Goal: Information Seeking & Learning: Learn about a topic

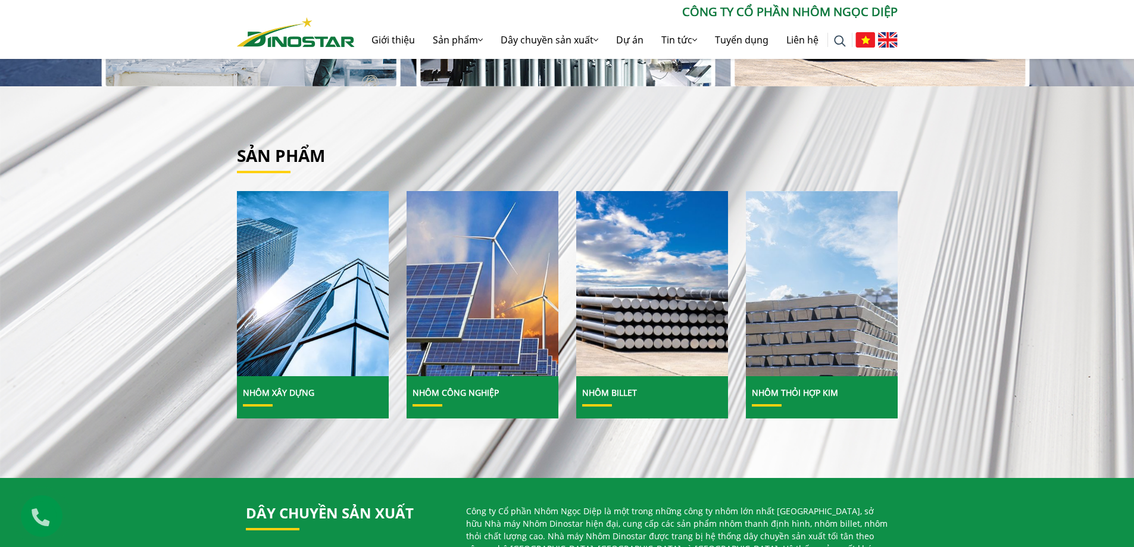
scroll to position [357, 0]
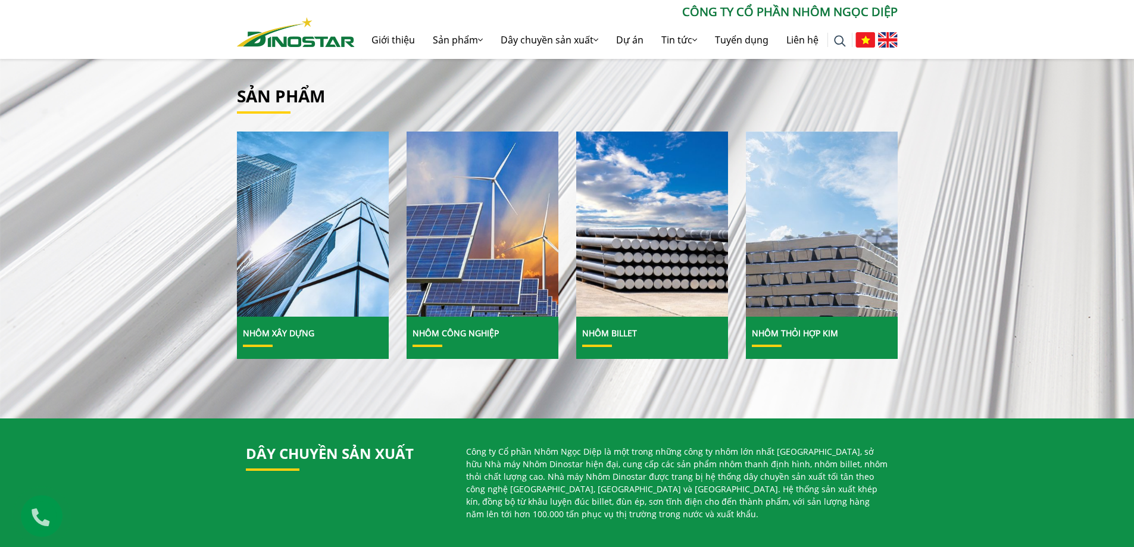
click at [342, 229] on img at bounding box center [313, 224] width 163 height 199
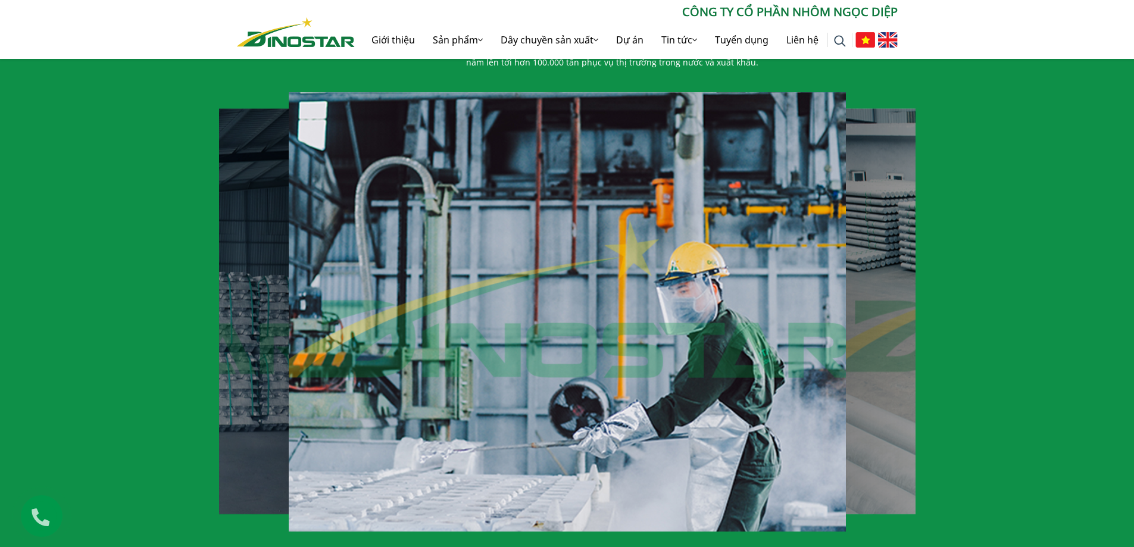
scroll to position [834, 0]
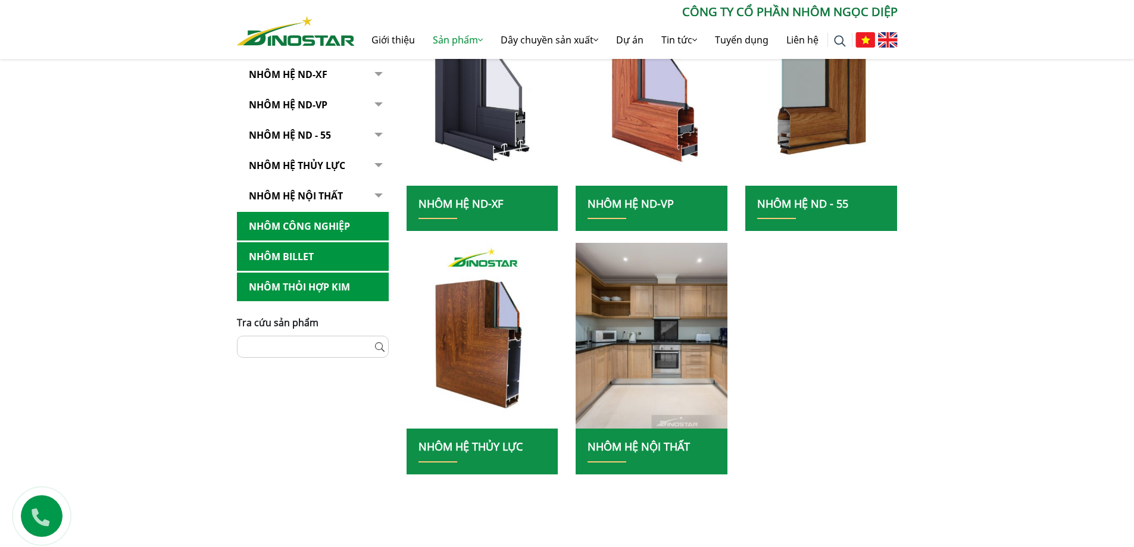
scroll to position [357, 0]
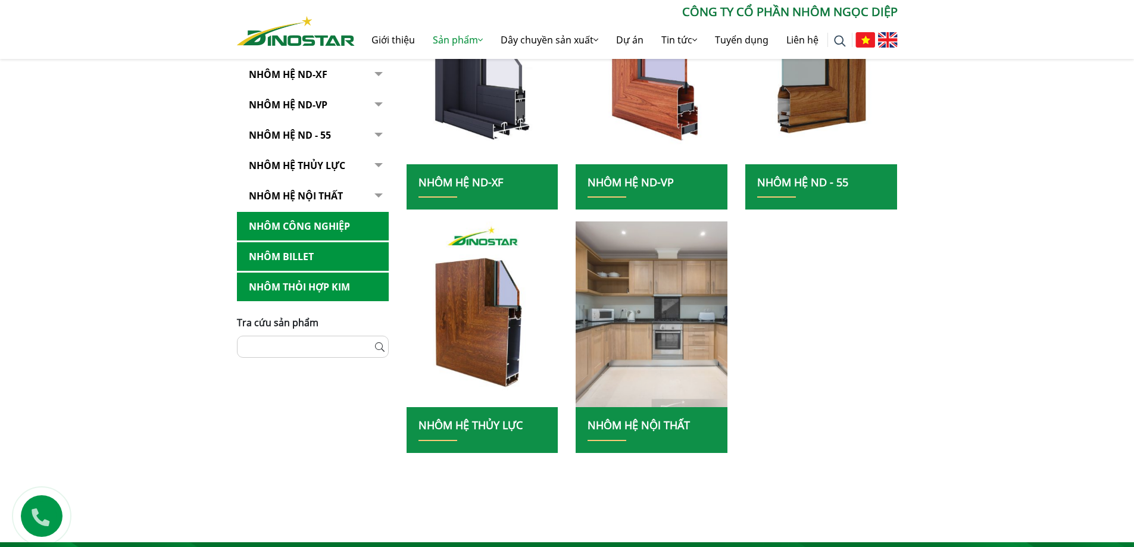
click at [609, 329] on img at bounding box center [652, 314] width 163 height 199
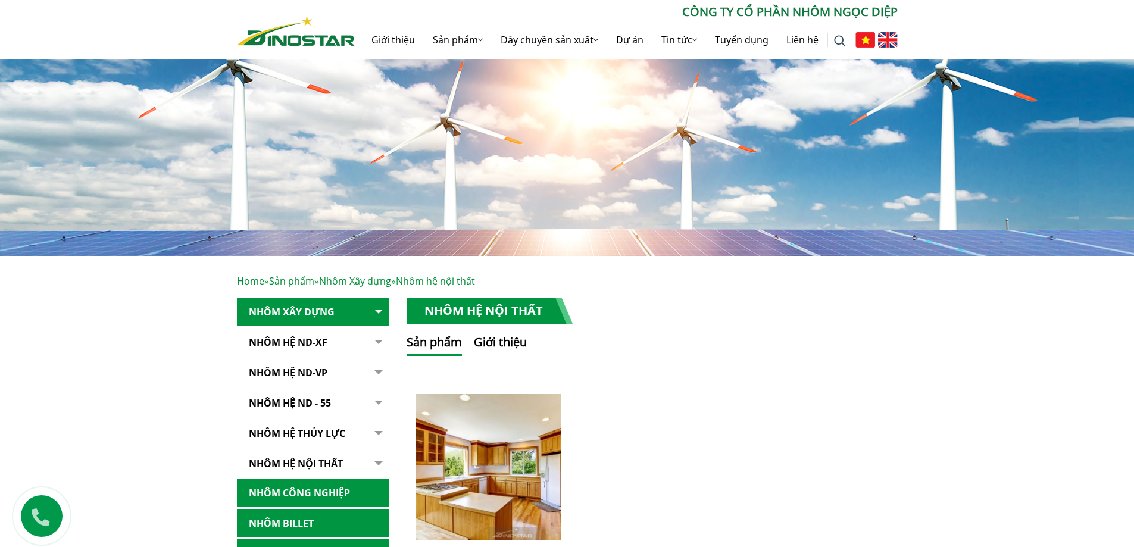
click at [894, 38] on img at bounding box center [888, 39] width 20 height 15
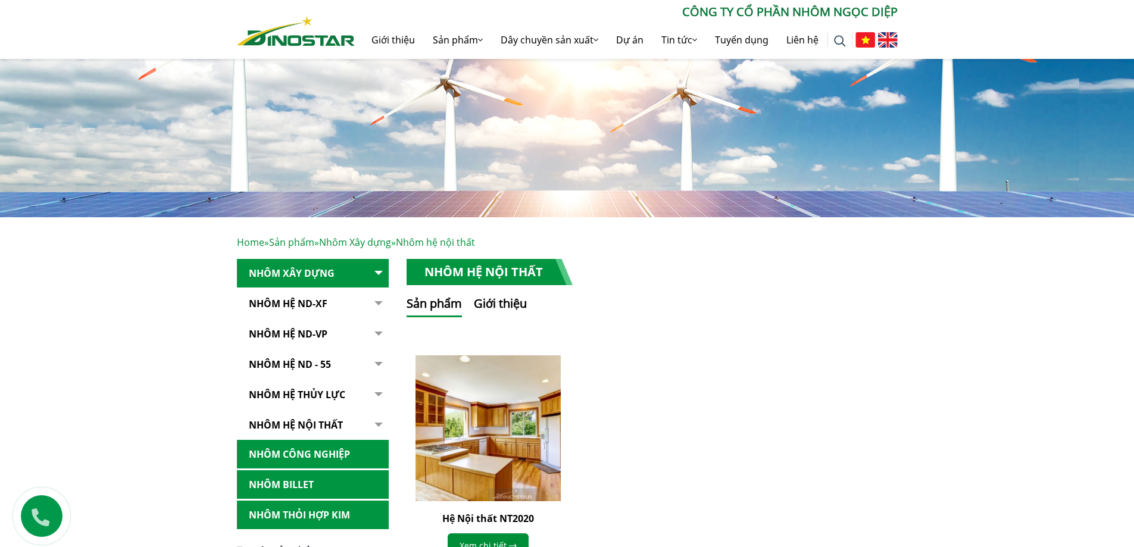
scroll to position [60, 0]
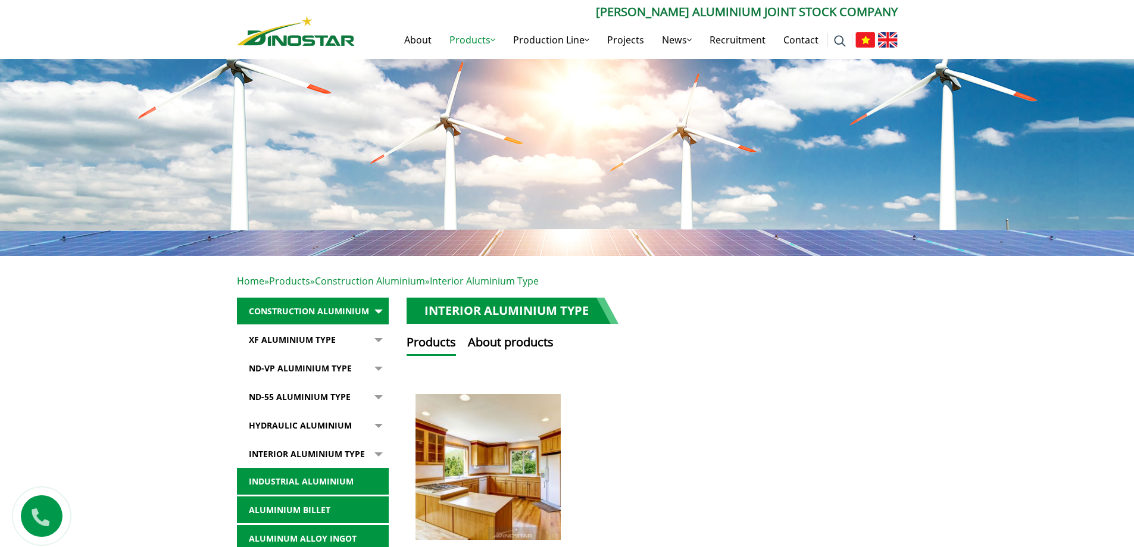
click at [380, 338] on button "button" at bounding box center [377, 339] width 24 height 27
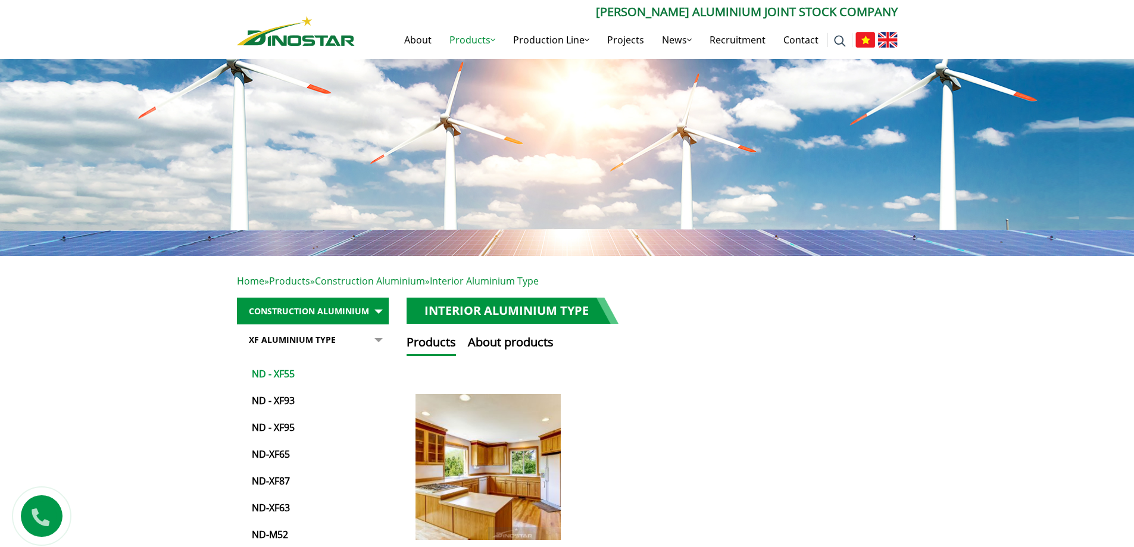
click at [304, 373] on link "ND - XF55" at bounding box center [316, 368] width 146 height 27
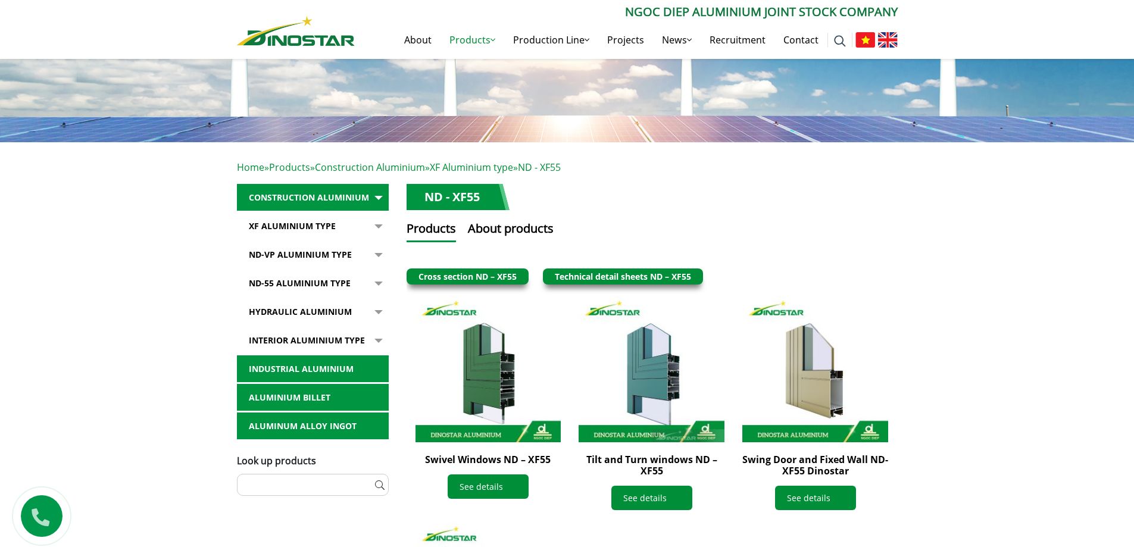
scroll to position [179, 0]
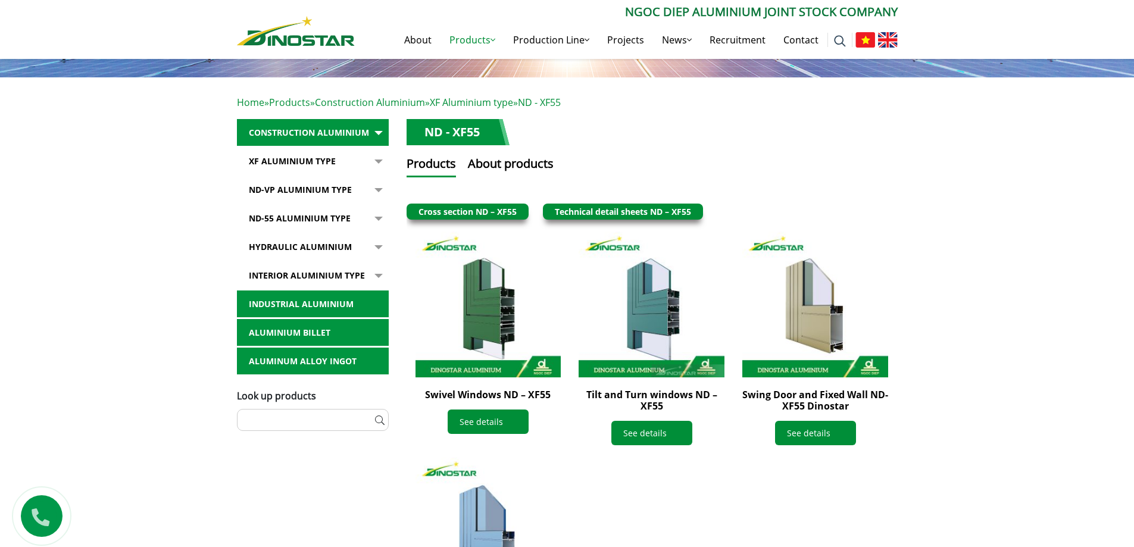
click at [324, 212] on link "ND-55 Aluminium type" at bounding box center [313, 218] width 152 height 27
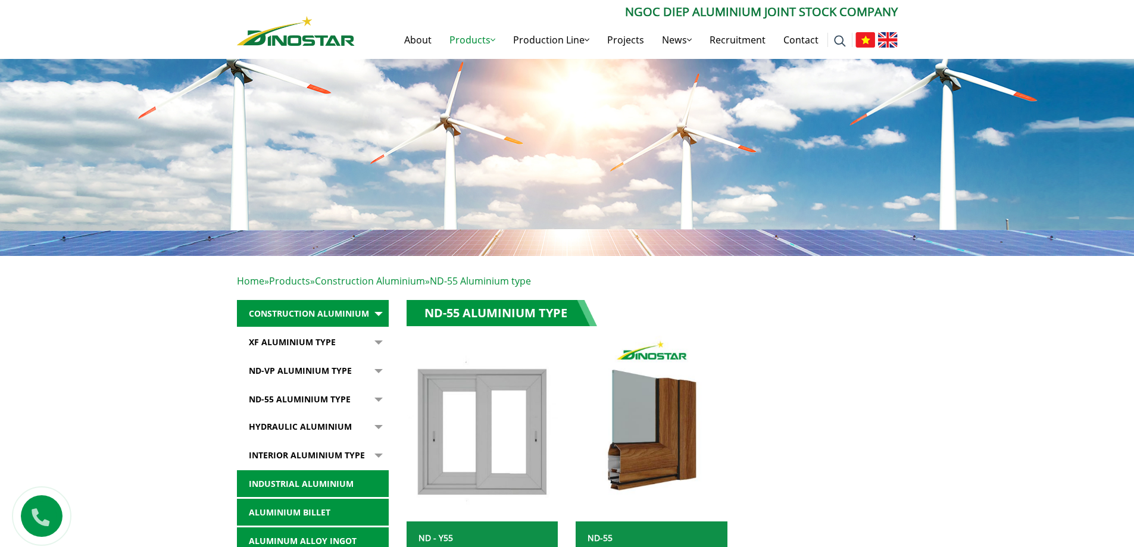
scroll to position [60, 0]
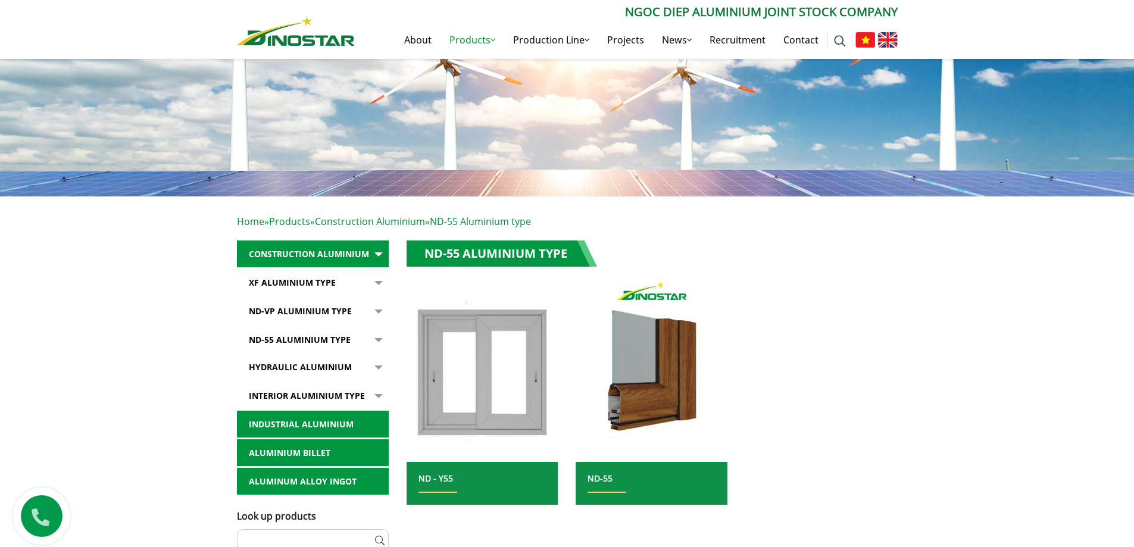
click at [332, 395] on link "Interior Aluminium Type" at bounding box center [313, 395] width 152 height 27
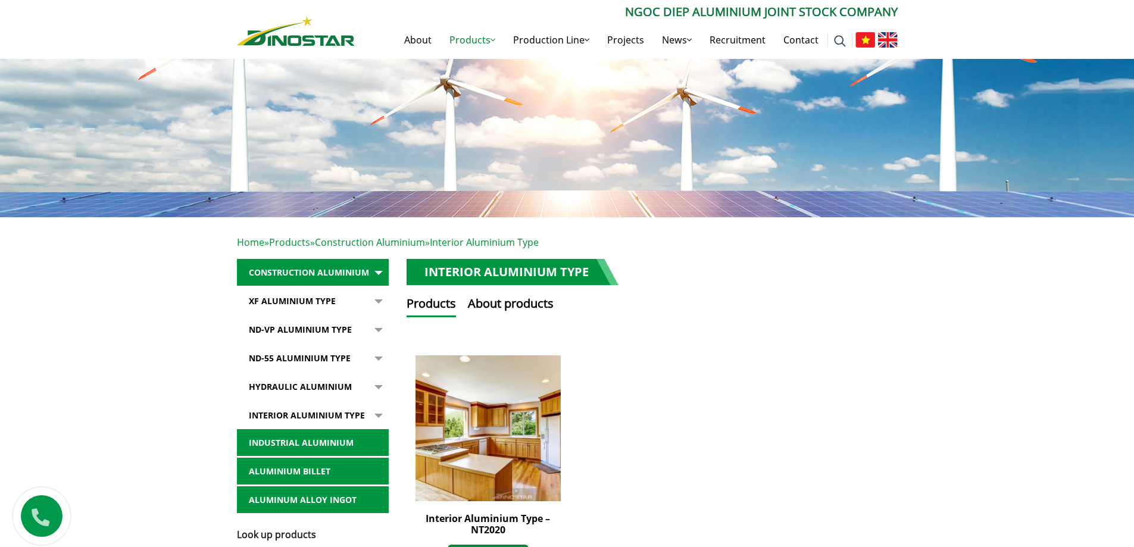
scroll to position [119, 0]
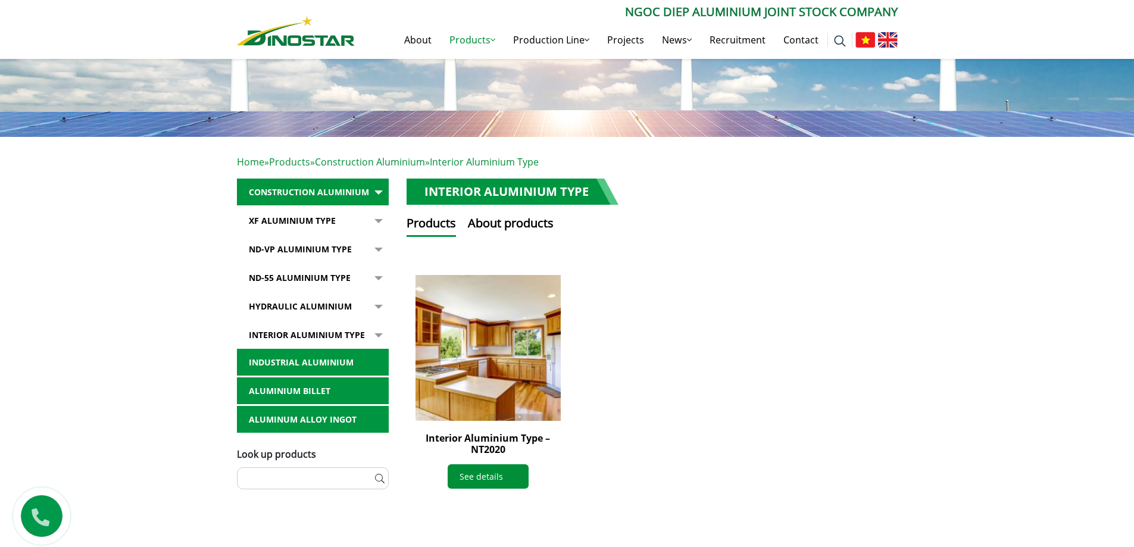
click at [482, 377] on img at bounding box center [488, 348] width 160 height 160
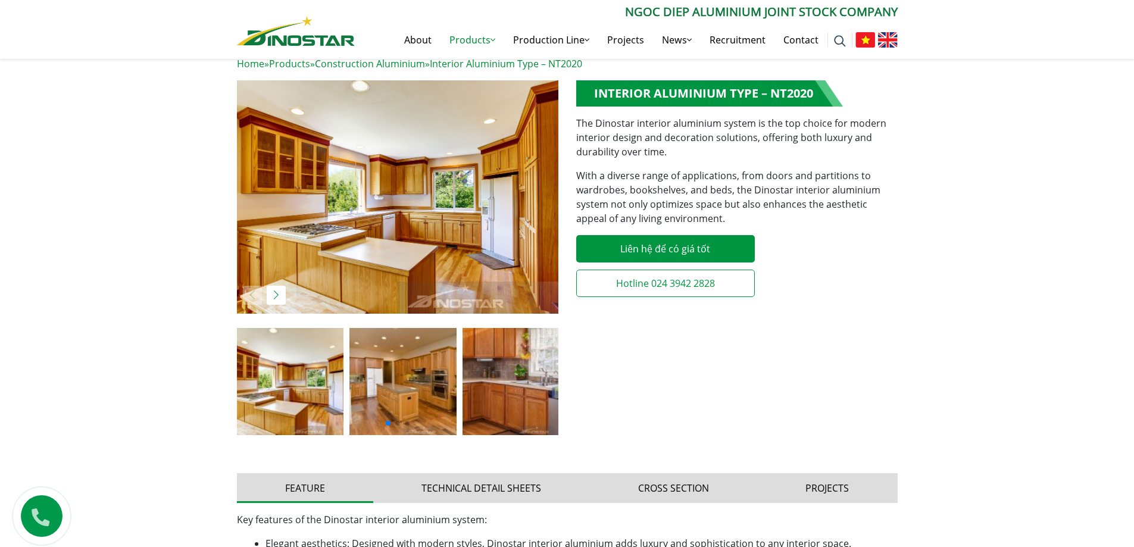
scroll to position [238, 0]
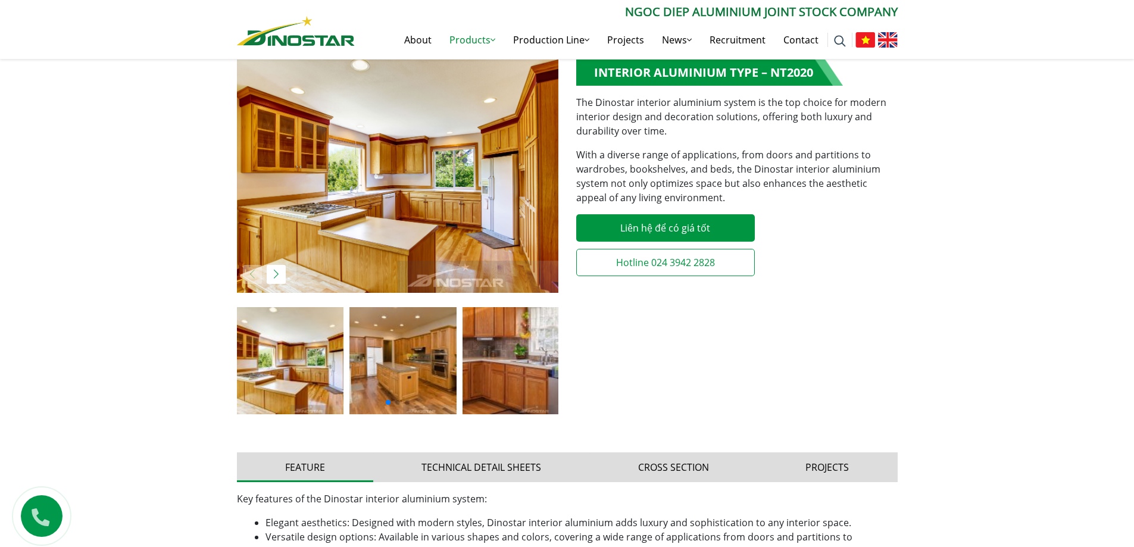
click at [465, 379] on img at bounding box center [516, 360] width 107 height 107
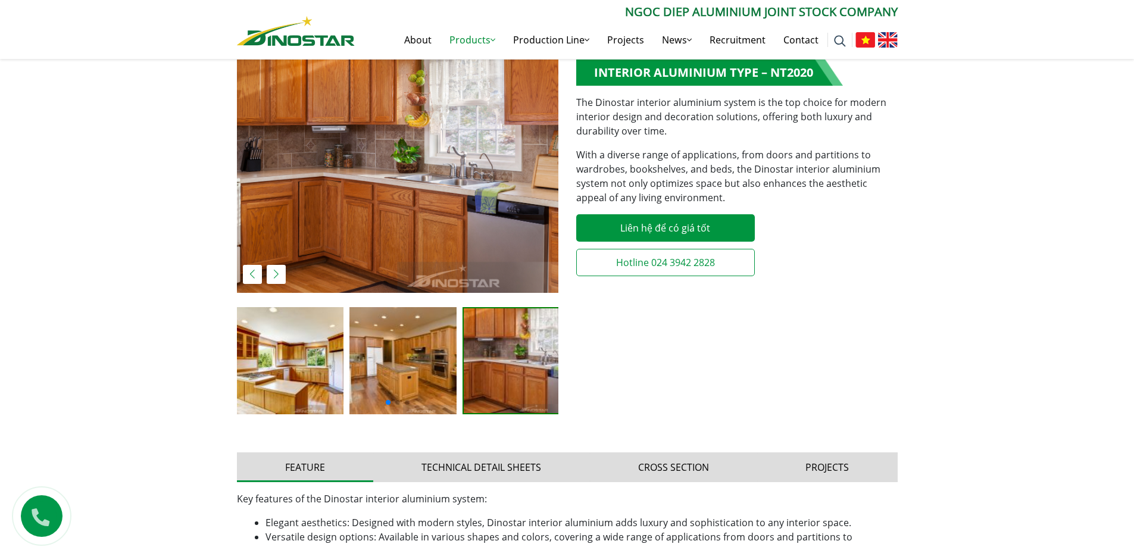
click at [404, 357] on img at bounding box center [402, 360] width 107 height 107
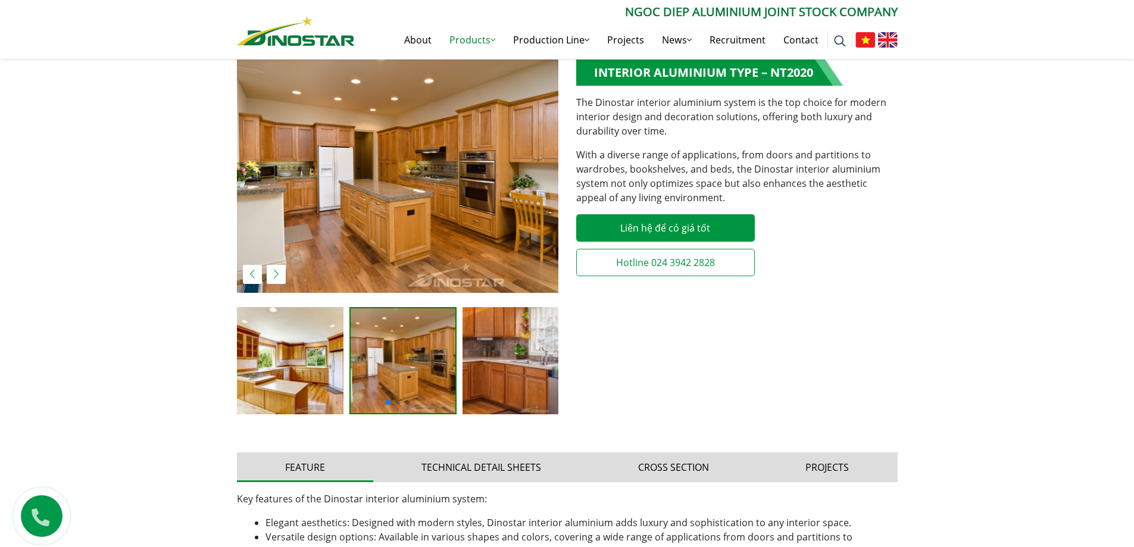
click at [319, 364] on img at bounding box center [290, 360] width 107 height 107
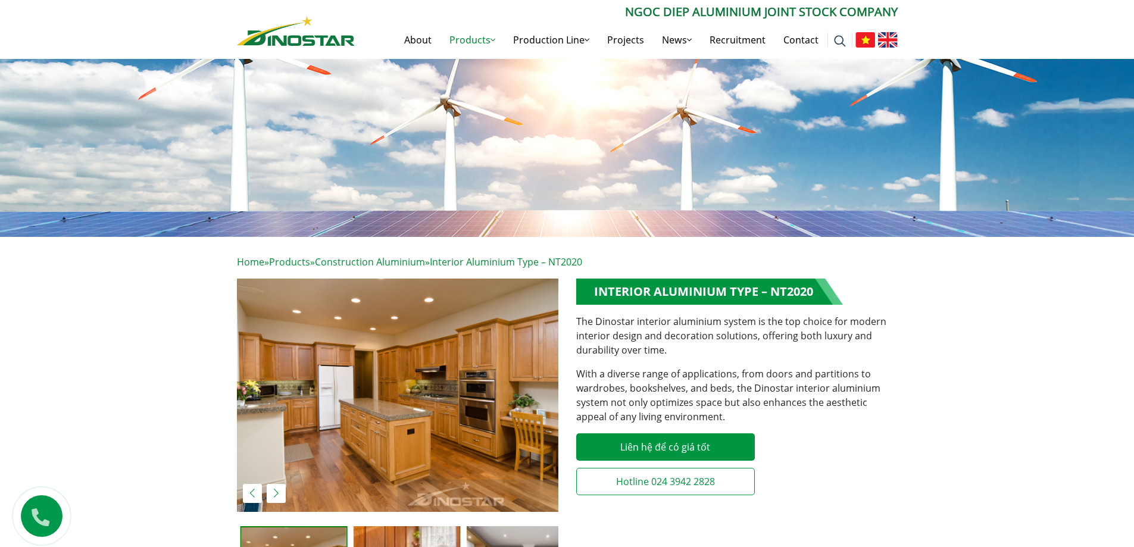
scroll to position [0, 0]
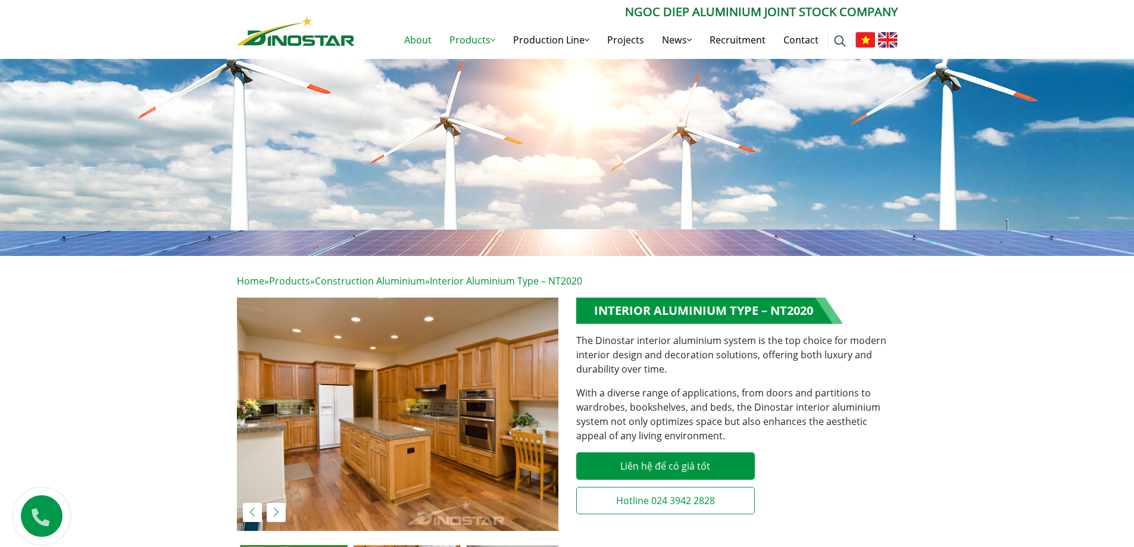
click at [414, 36] on link "About" at bounding box center [417, 40] width 45 height 38
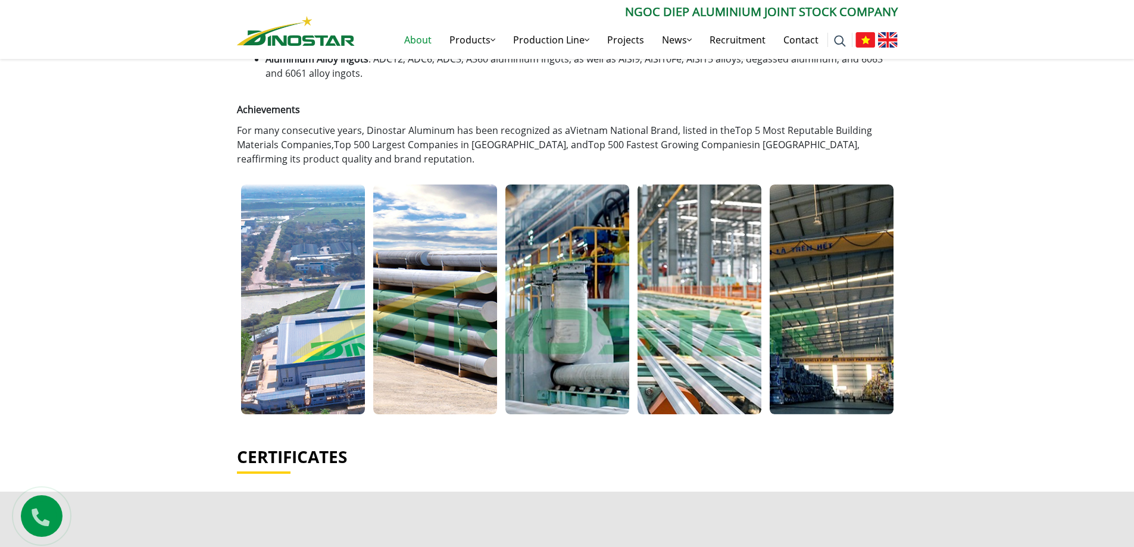
scroll to position [655, 0]
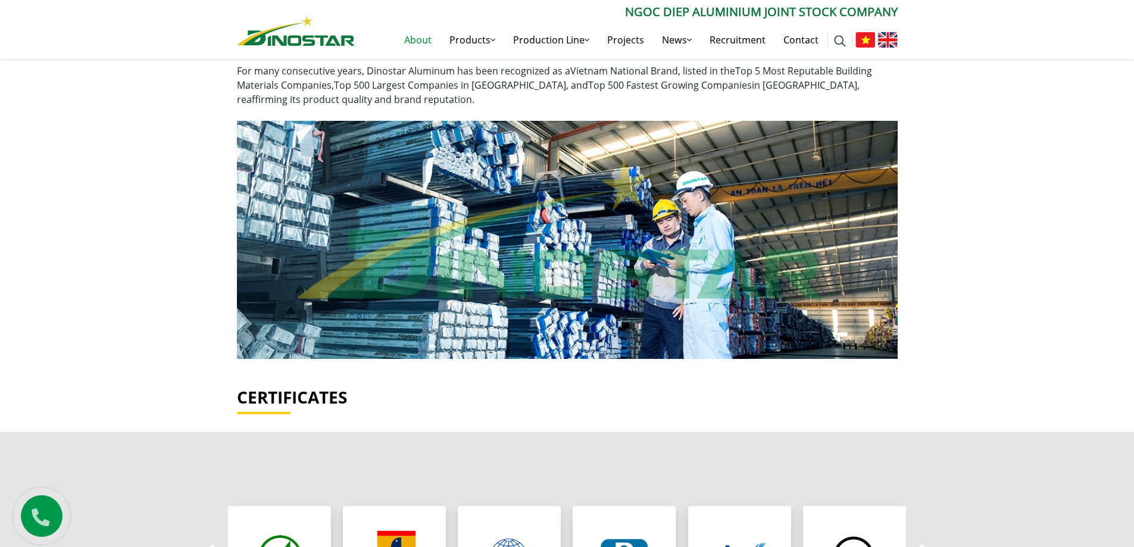
click at [806, 253] on div at bounding box center [832, 240] width 132 height 238
click at [813, 243] on div at bounding box center [832, 240] width 132 height 238
click at [863, 231] on div at bounding box center [832, 240] width 132 height 238
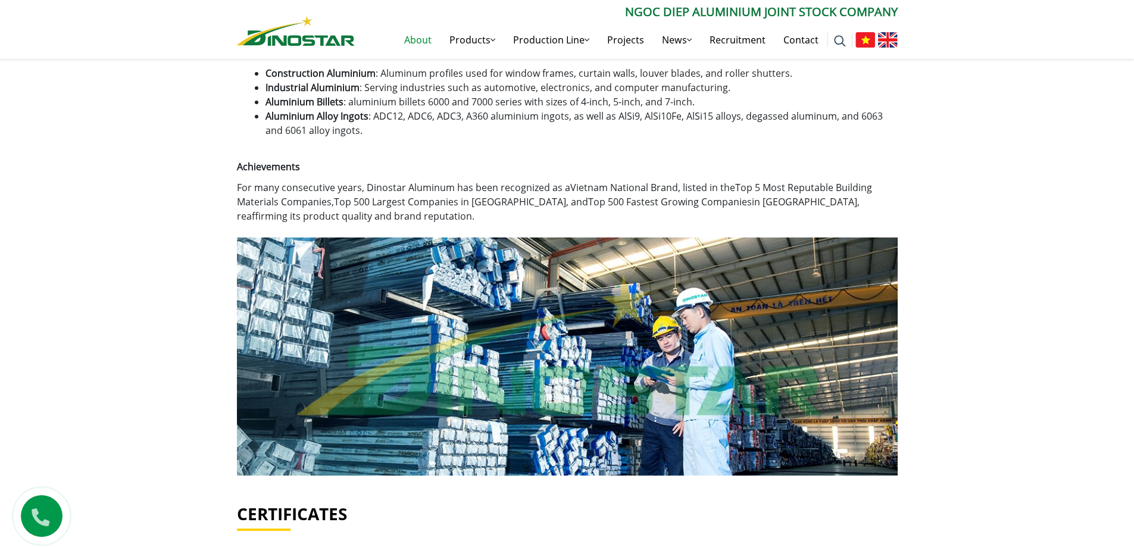
scroll to position [663, 0]
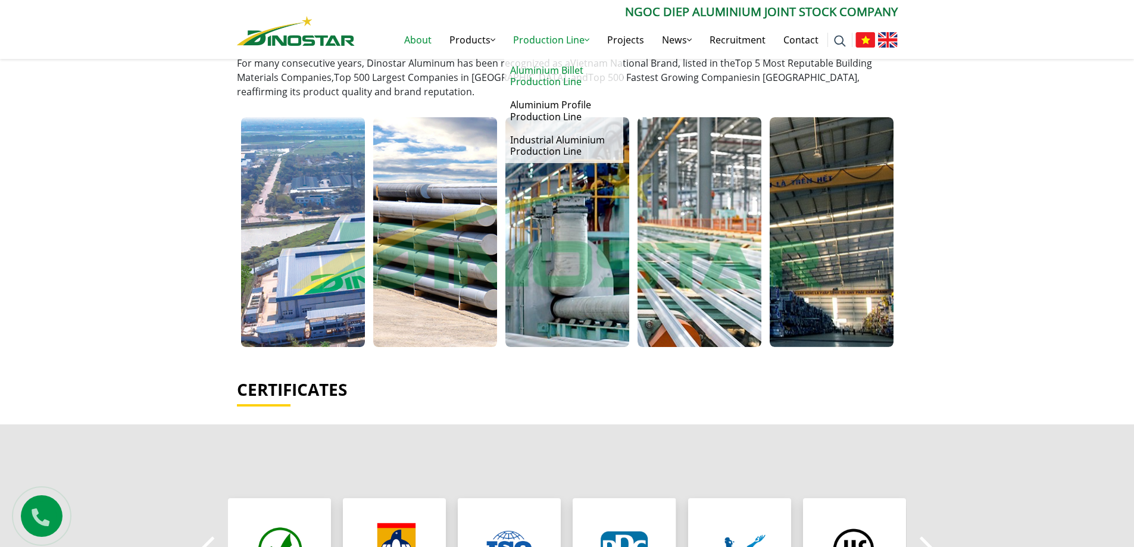
click at [529, 80] on link "Aluminium Billet Production Line" at bounding box center [563, 76] width 119 height 35
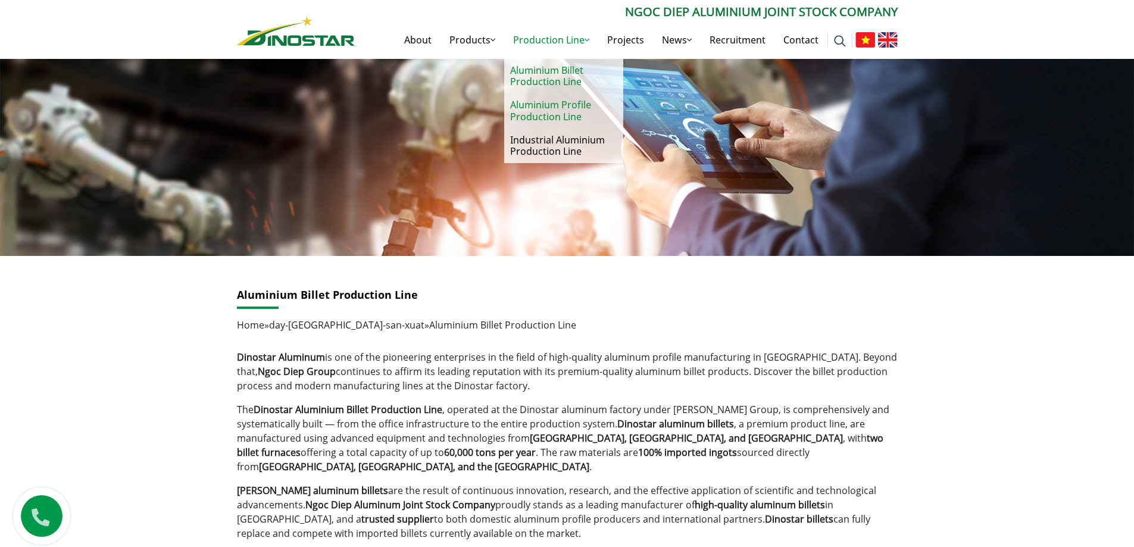
click at [558, 108] on link "Aluminium Profile Production Line" at bounding box center [563, 110] width 119 height 35
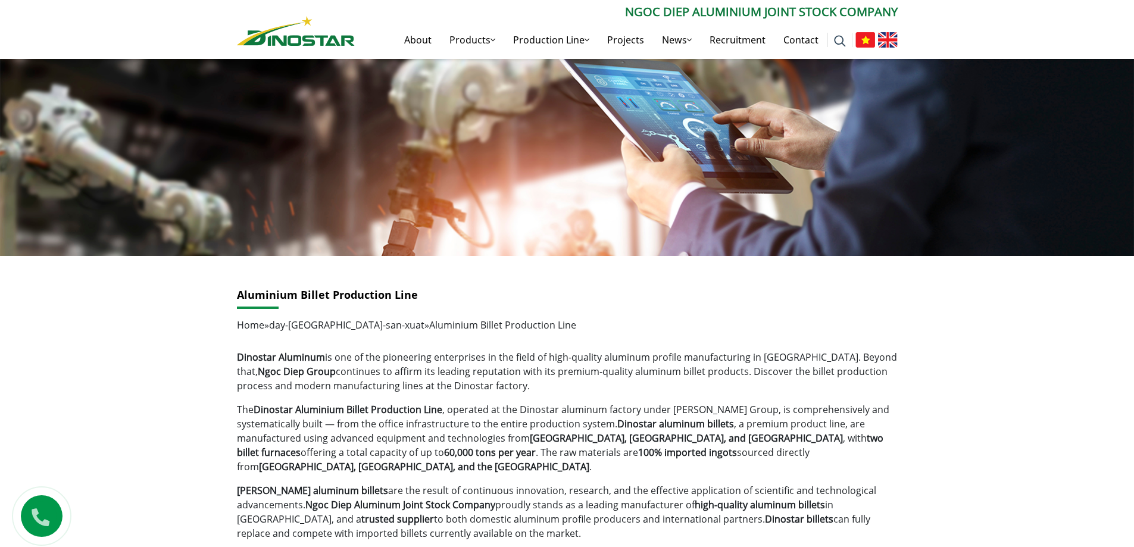
scroll to position [60, 0]
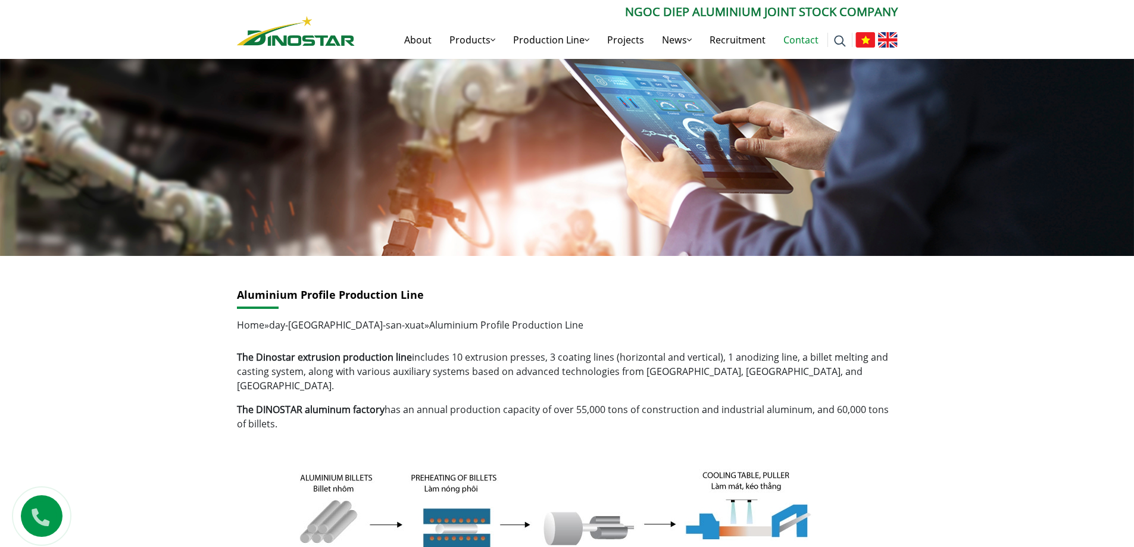
click at [809, 38] on link "Contact" at bounding box center [801, 40] width 53 height 38
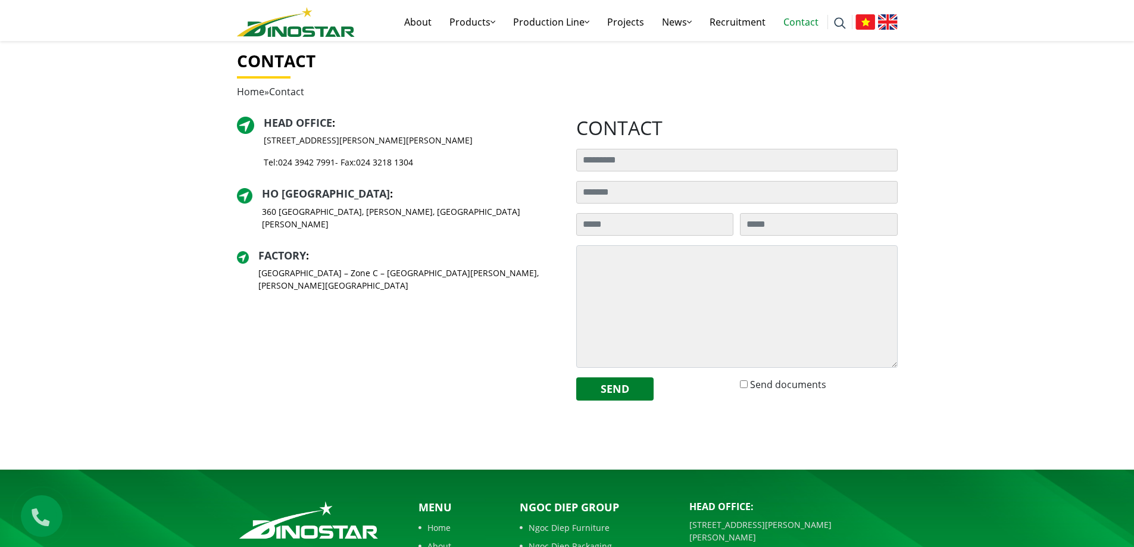
scroll to position [238, 0]
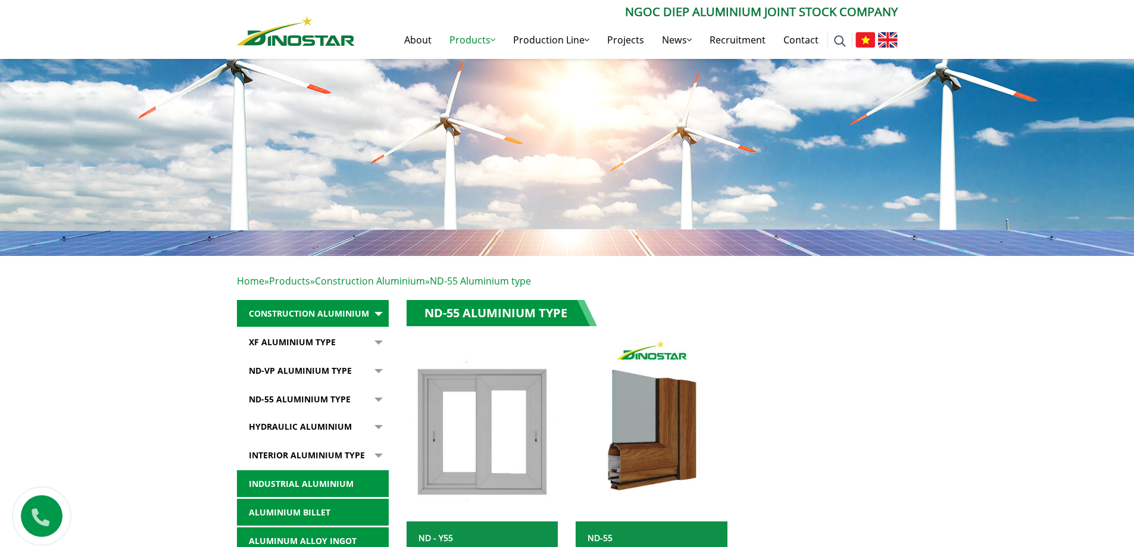
scroll to position [60, 0]
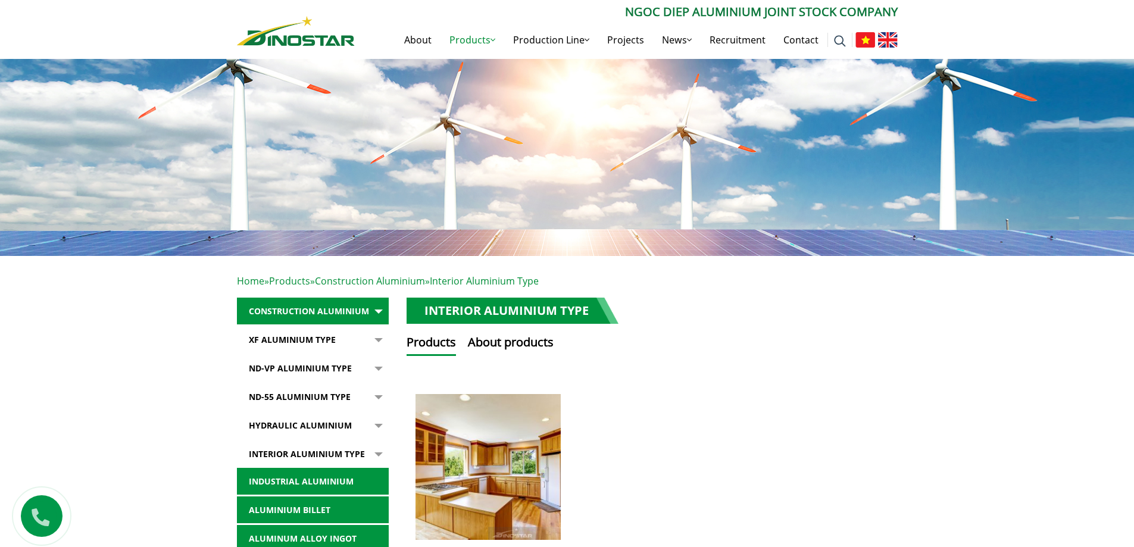
scroll to position [1, 0]
